Goal: Transaction & Acquisition: Purchase product/service

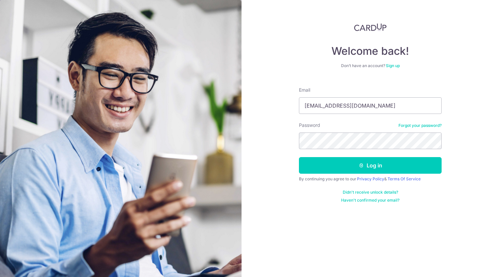
type input "[EMAIL_ADDRESS][DOMAIN_NAME]"
click at [299, 157] on button "Log in" at bounding box center [370, 165] width 143 height 17
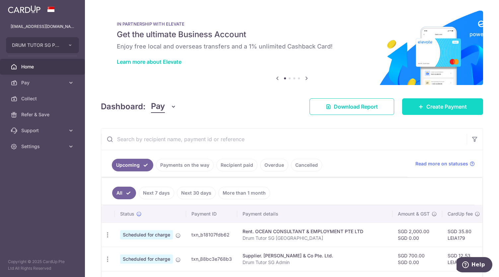
click at [419, 110] on link "Create Payment" at bounding box center [442, 106] width 81 height 17
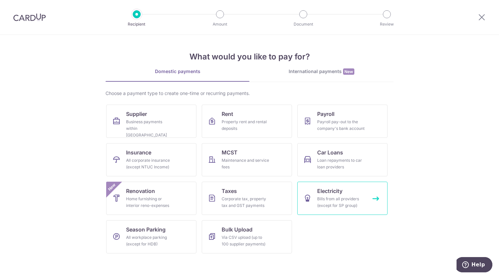
click at [333, 191] on span "Electricity" at bounding box center [329, 191] width 25 height 8
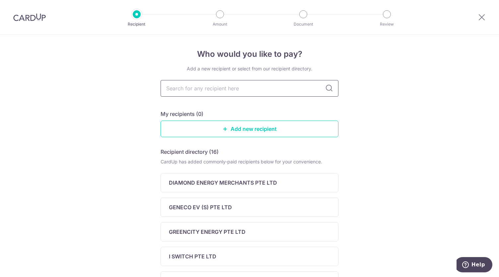
click at [204, 91] on input "text" at bounding box center [249, 88] width 178 height 17
click at [180, 104] on div "Add a new recipient or select from our recipient directory. My recipients (0) A…" at bounding box center [249, 280] width 178 height 430
click at [189, 86] on input "text" at bounding box center [249, 88] width 178 height 17
type input "TUAS"
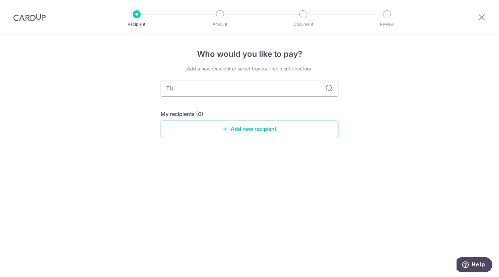
type input "T"
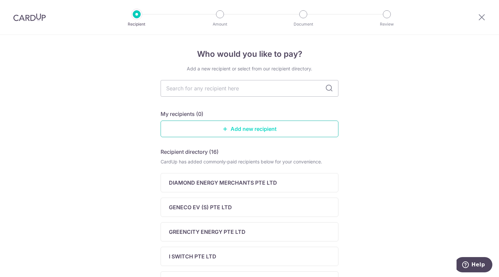
click at [212, 125] on link "Add new recipient" at bounding box center [249, 128] width 178 height 17
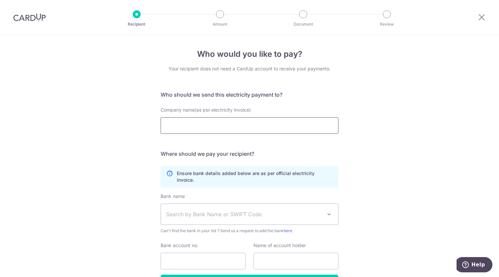
click at [211, 126] on input "Company name(as per electricity invoice)" at bounding box center [249, 125] width 178 height 17
type input "T"
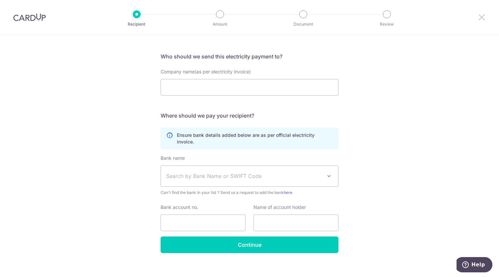
click at [478, 18] on icon at bounding box center [481, 17] width 8 height 8
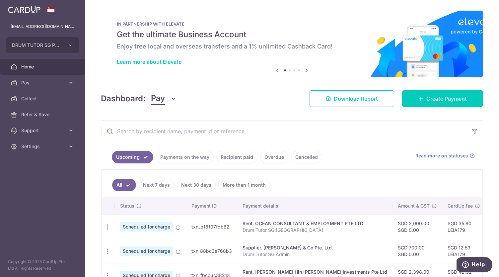
click at [33, 10] on img at bounding box center [24, 9] width 32 height 8
click at [64, 143] on span "Settings" at bounding box center [43, 146] width 44 height 7
click at [35, 176] on span "Logout" at bounding box center [43, 178] width 44 height 7
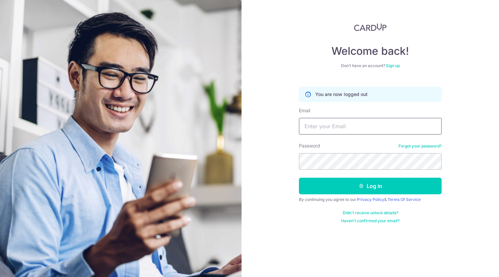
click at [325, 125] on input "Email" at bounding box center [370, 126] width 143 height 17
type input "info@drumtutor.sg"
click at [299, 177] on button "Log in" at bounding box center [370, 185] width 143 height 17
